Goal: Task Accomplishment & Management: Use online tool/utility

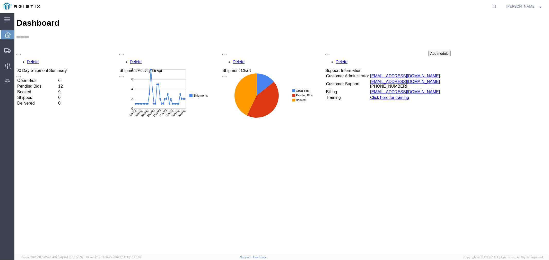
click at [57, 78] on td "Open Bids" at bounding box center [37, 80] width 40 height 5
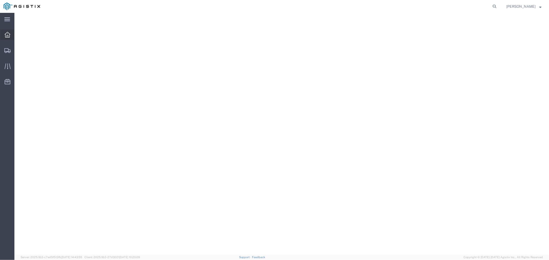
click at [8, 37] on icon at bounding box center [8, 35] width 6 height 6
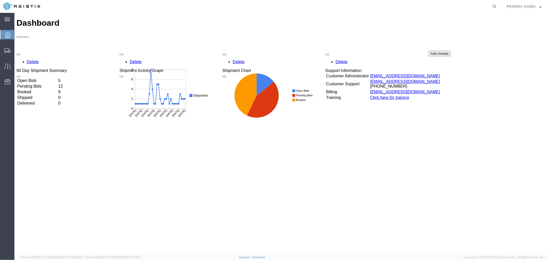
click at [45, 78] on td "Open Bids" at bounding box center [37, 80] width 40 height 5
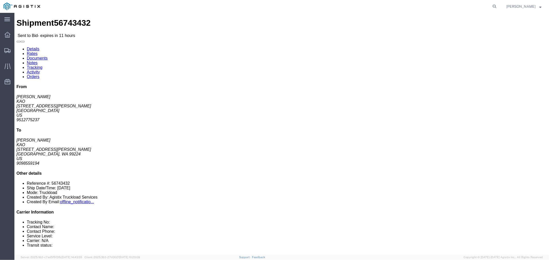
click link "Notes"
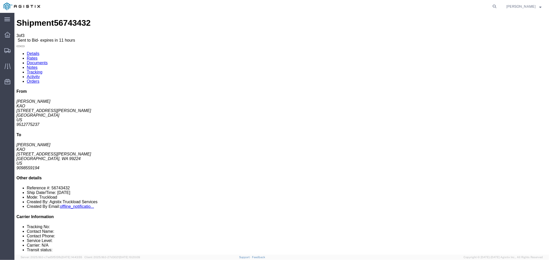
click at [37, 56] on link "Rates" at bounding box center [32, 58] width 11 height 4
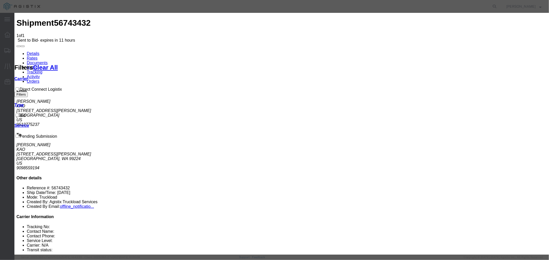
select select "4506"
drag, startPoint x: 293, startPoint y: 58, endPoint x: 299, endPoint y: 63, distance: 7.5
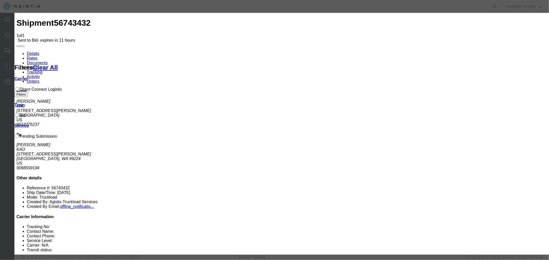
select select "15907"
type input "DCL"
drag, startPoint x: 380, startPoint y: 116, endPoint x: 378, endPoint y: 111, distance: 5.5
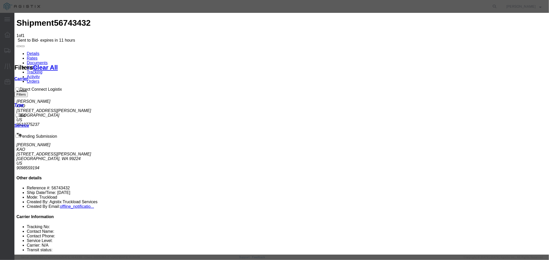
type input "3890"
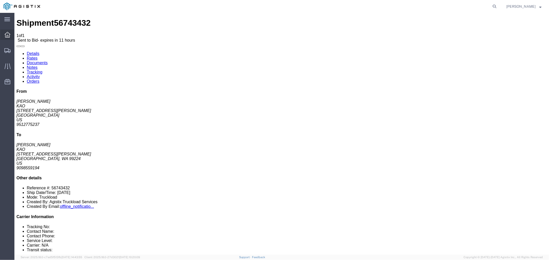
click at [6, 37] on icon at bounding box center [8, 35] width 6 height 6
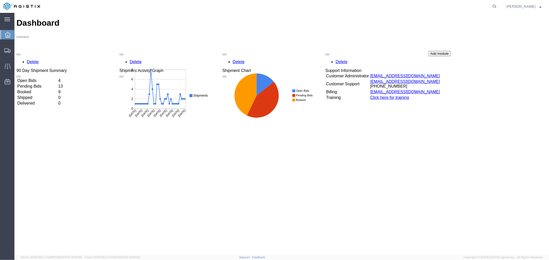
click at [45, 78] on td "Open Bids" at bounding box center [37, 80] width 40 height 5
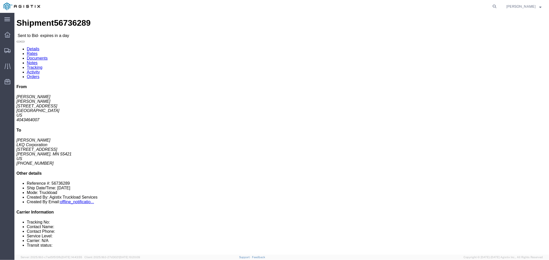
click button "button"
click link "Notes"
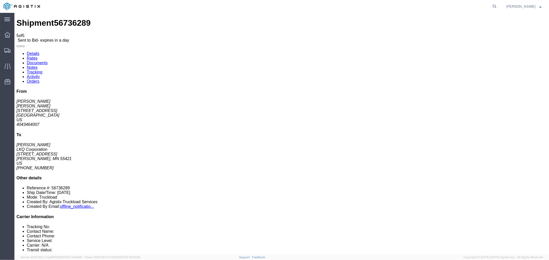
click at [37, 56] on link "Rates" at bounding box center [32, 58] width 11 height 4
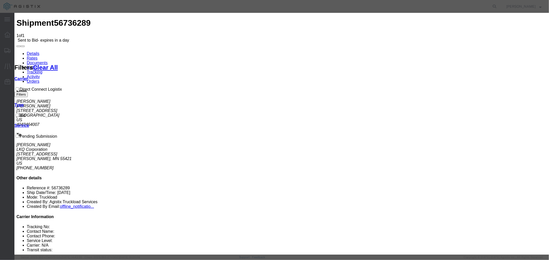
select select "4506"
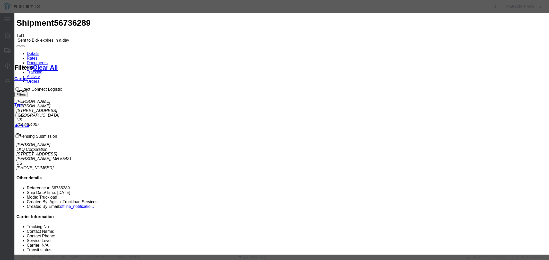
select select "15907"
type input "DCL"
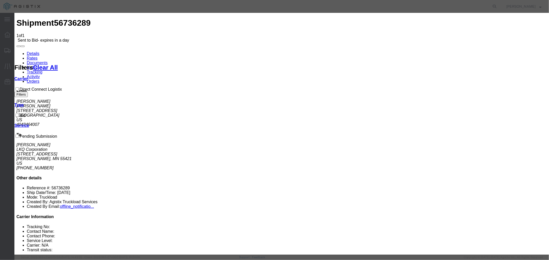
checkbox input "true"
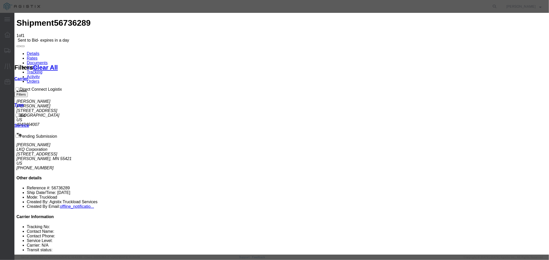
type input "2500"
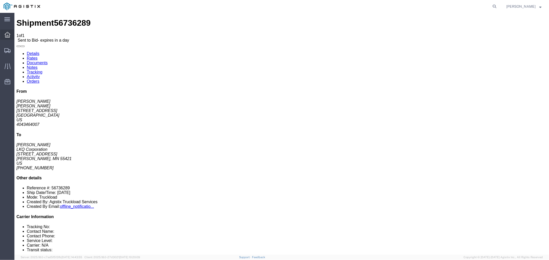
click at [7, 37] on icon at bounding box center [8, 35] width 6 height 6
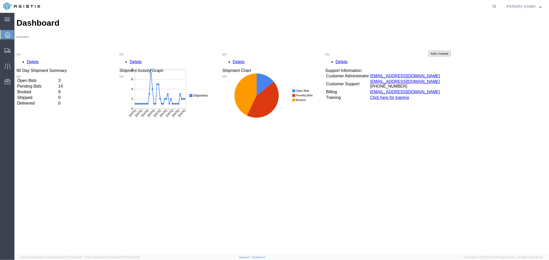
click at [38, 78] on td "Open Bids" at bounding box center [37, 80] width 40 height 5
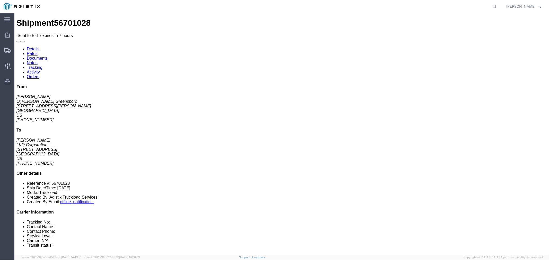
click icon "button"
click link "Notes"
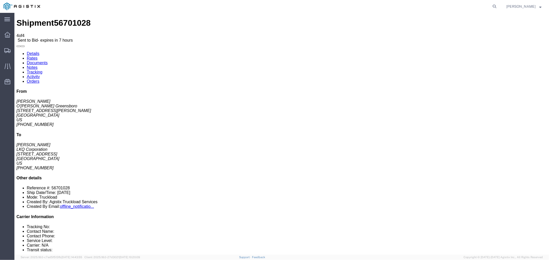
click at [37, 56] on link "Rates" at bounding box center [32, 58] width 11 height 4
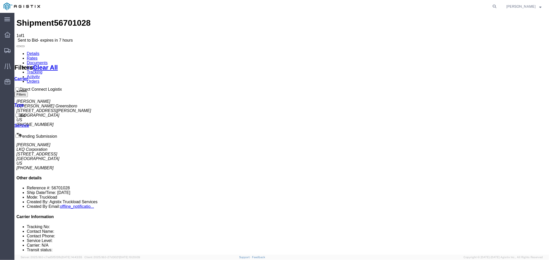
click at [42, 70] on link "Tracking" at bounding box center [35, 72] width 16 height 4
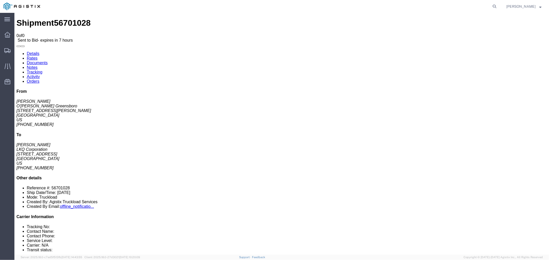
click at [37, 65] on link "Notes" at bounding box center [32, 67] width 11 height 4
click at [37, 56] on link "Rates" at bounding box center [32, 58] width 11 height 4
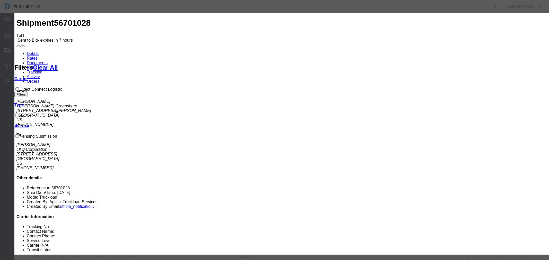
select select "4506"
select select "15907"
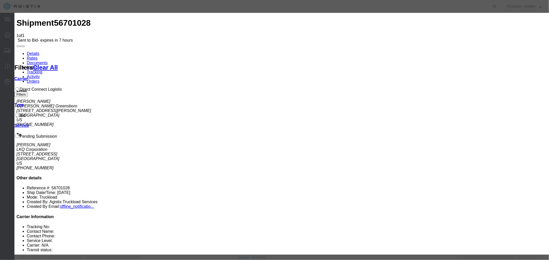
drag, startPoint x: 390, startPoint y: 60, endPoint x: 391, endPoint y: 63, distance: 3.7
type input "DCL"
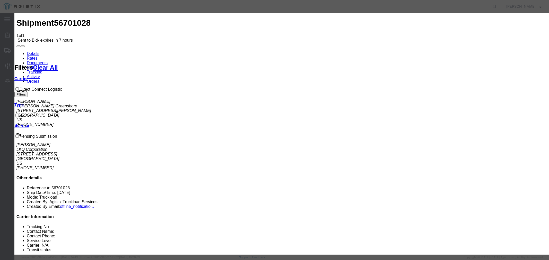
type input "950"
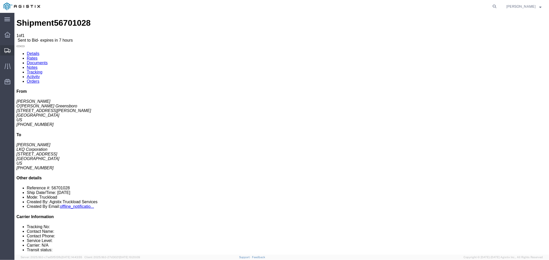
click at [6, 54] on div at bounding box center [7, 50] width 14 height 10
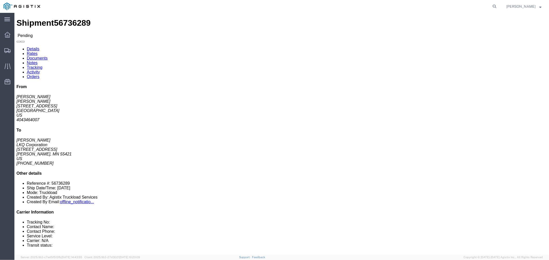
click link "Notes"
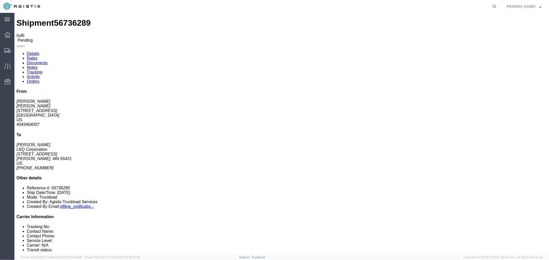
click at [37, 56] on link "Rates" at bounding box center [32, 58] width 11 height 4
click at [37, 51] on link "Details" at bounding box center [33, 53] width 13 height 4
click button "Enter / Modify Bid"
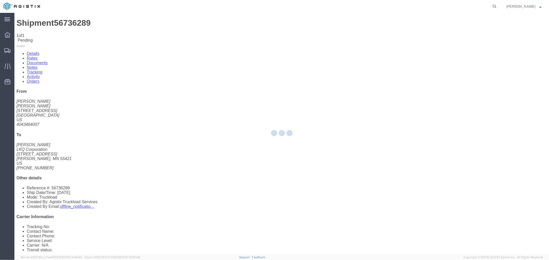
select select "4506"
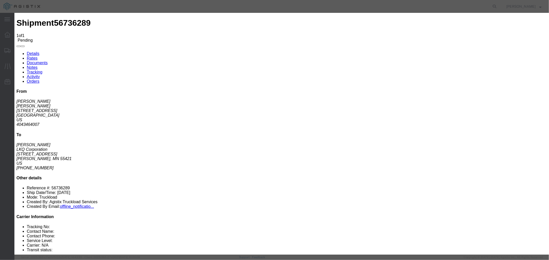
click link "DCL - Direct Connect Logistix - 3 - 5 Day"
click input "2500.00"
type input "2750"
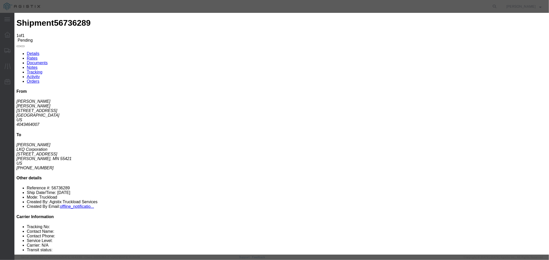
click button "Submit"
click button "Close"
click div "Editing "DCL" Go back Vendor Select Direct Connect Logistix Service Level Selec…"
click link "Confirmation Details"
click link "Rates"
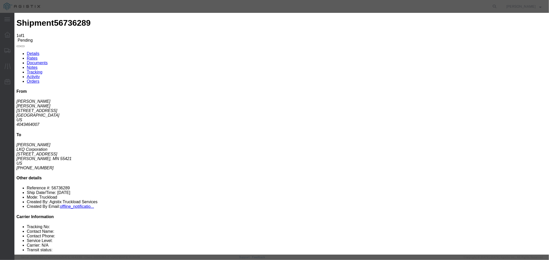
click button "Go back"
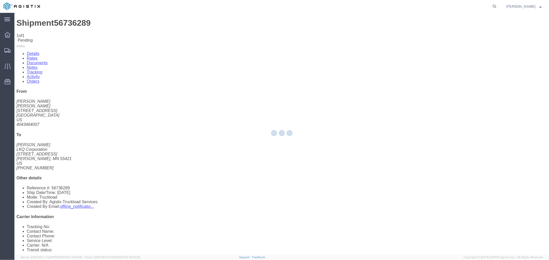
select select "4506"
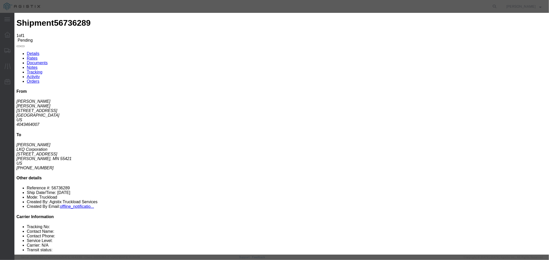
click link "DCL - Direct Connect Logistix - 3 - 5 Day"
click h3 "Legs"
click input "2500.00"
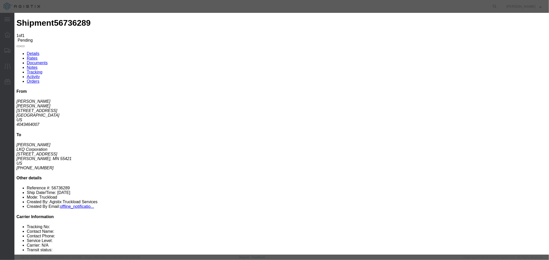
click input "2500.00"
click icon "button"
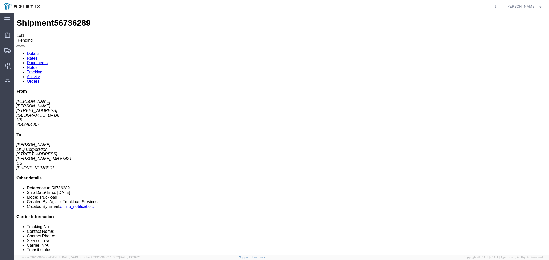
click link "Withdraw Bid"
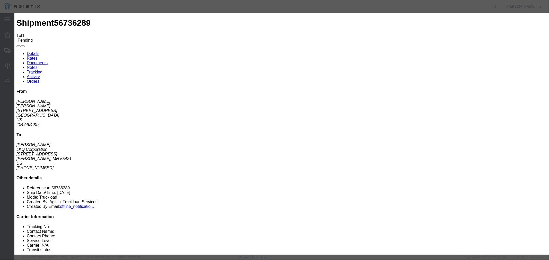
click button "Withdraw"
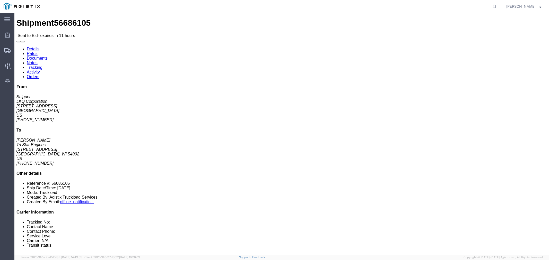
click button "button"
click link "Notes"
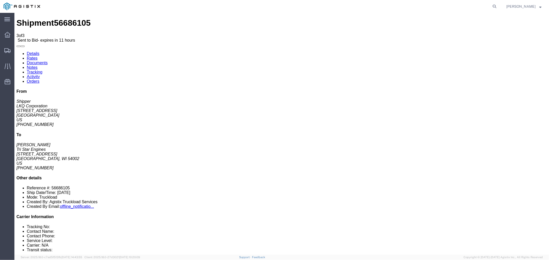
click at [37, 56] on link "Rates" at bounding box center [32, 58] width 11 height 4
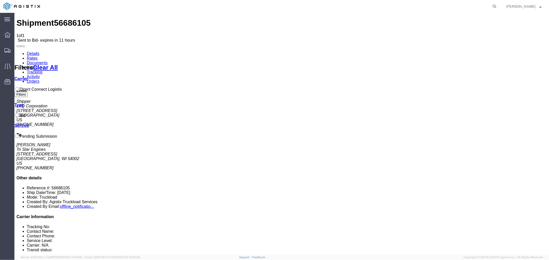
click at [33, 51] on link "Details" at bounding box center [33, 53] width 13 height 4
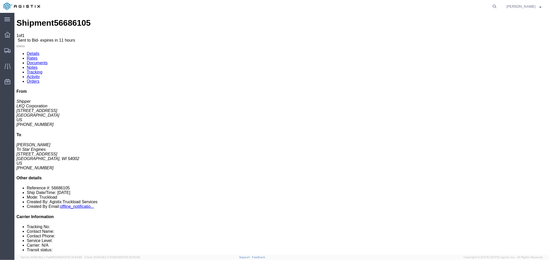
click link "Notes"
click at [37, 56] on link "Rates" at bounding box center [32, 58] width 11 height 4
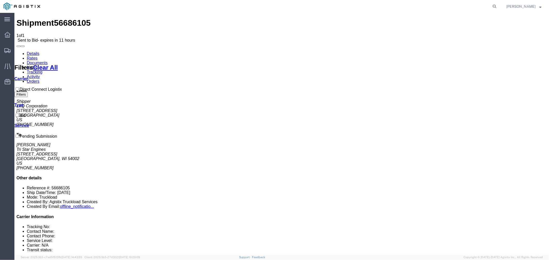
click at [35, 51] on link "Details" at bounding box center [33, 53] width 13 height 4
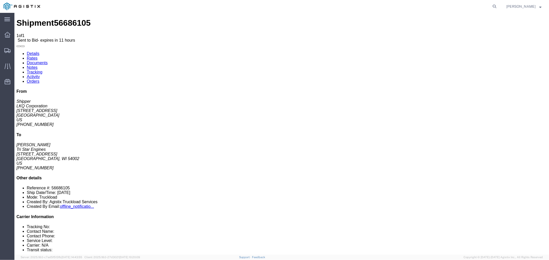
click link "Rates"
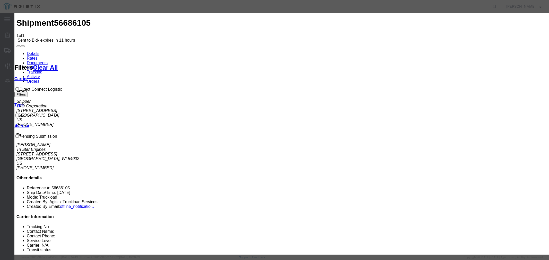
select select "4506"
drag, startPoint x: 284, startPoint y: 63, endPoint x: 303, endPoint y: 63, distance: 19.8
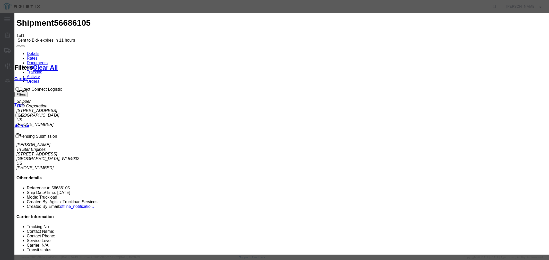
select select "15907"
type input "DCL"
drag, startPoint x: 377, startPoint y: 116, endPoint x: 381, endPoint y: 109, distance: 7.4
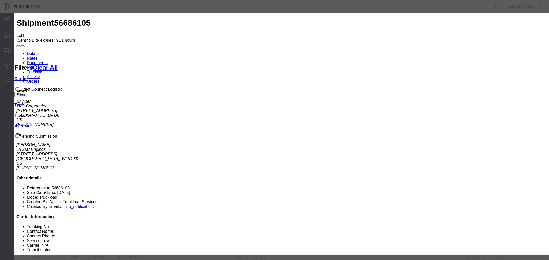
type input "2500"
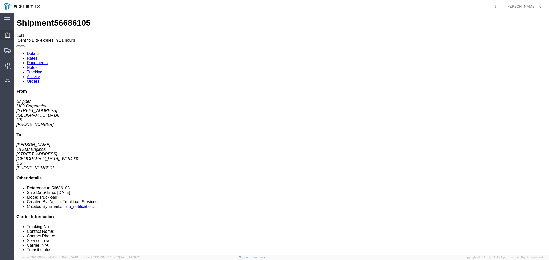
click at [6, 32] on icon at bounding box center [8, 35] width 6 height 6
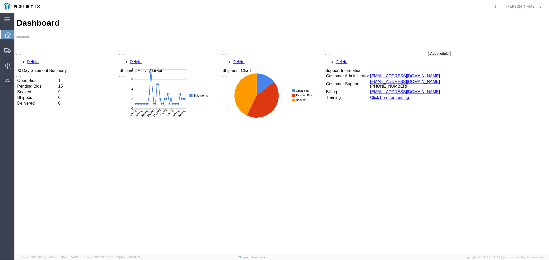
click at [41, 78] on td "Open Bids" at bounding box center [37, 80] width 40 height 5
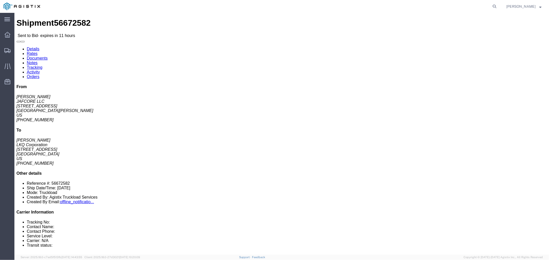
click button "button"
click link "Notes"
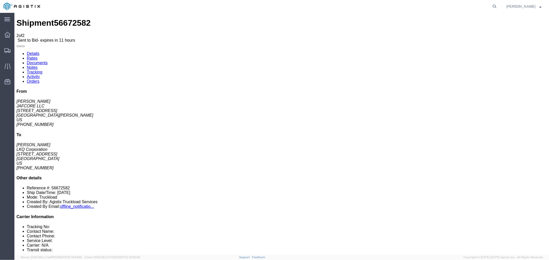
click at [37, 56] on link "Rates" at bounding box center [32, 58] width 11 height 4
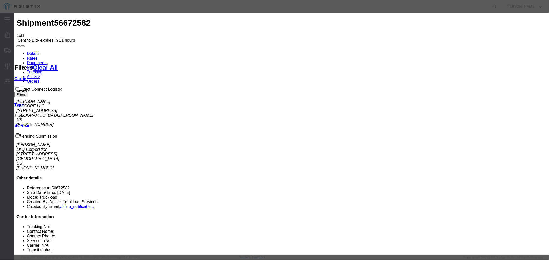
select select "4506"
select select "15907"
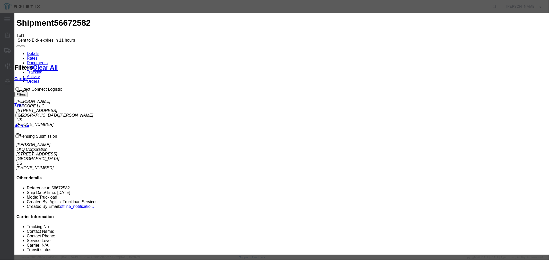
type input "DCL"
drag, startPoint x: 376, startPoint y: 117, endPoint x: 385, endPoint y: 112, distance: 9.8
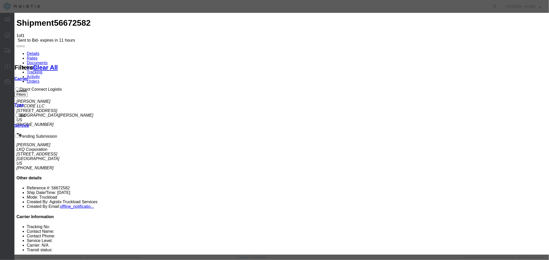
type input "1"
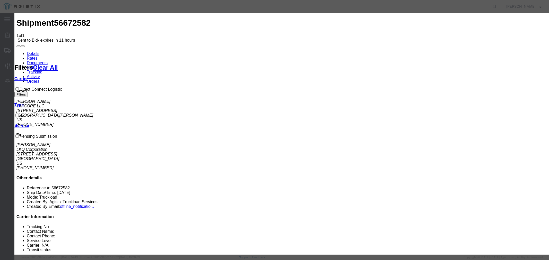
type input "1600"
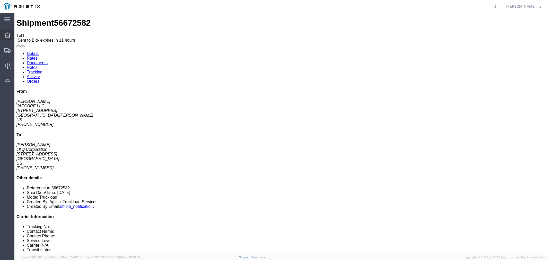
click at [9, 37] on icon at bounding box center [8, 35] width 6 height 6
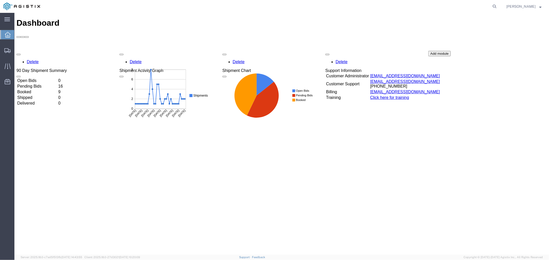
click at [9, 33] on icon at bounding box center [8, 35] width 6 height 6
